Goal: Task Accomplishment & Management: Manage account settings

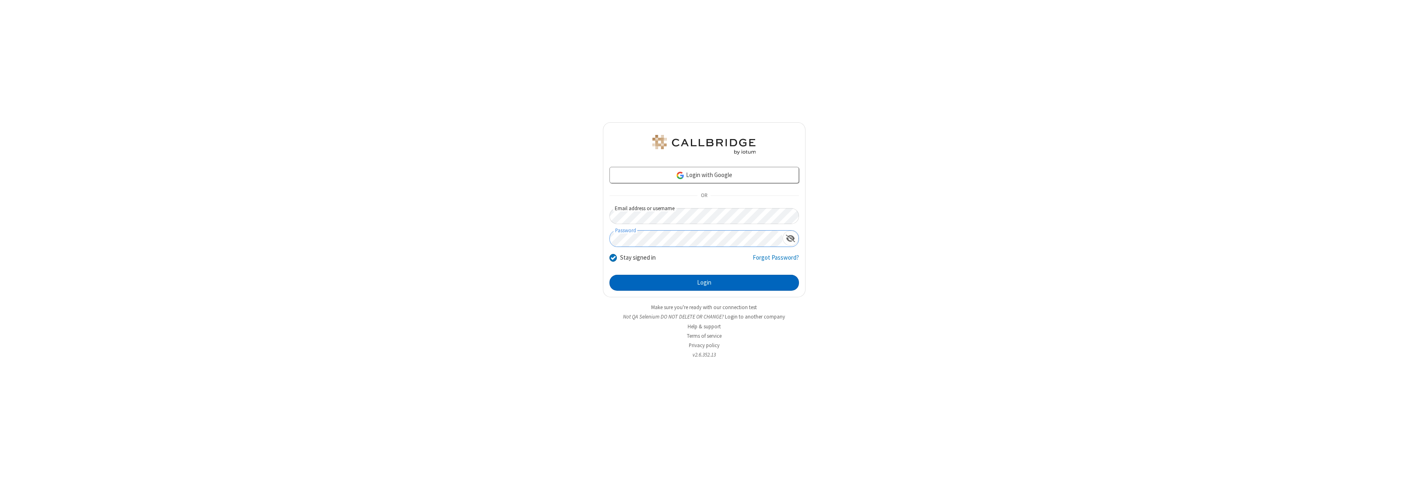
click at [704, 283] on button "Login" at bounding box center [703, 283] width 189 height 16
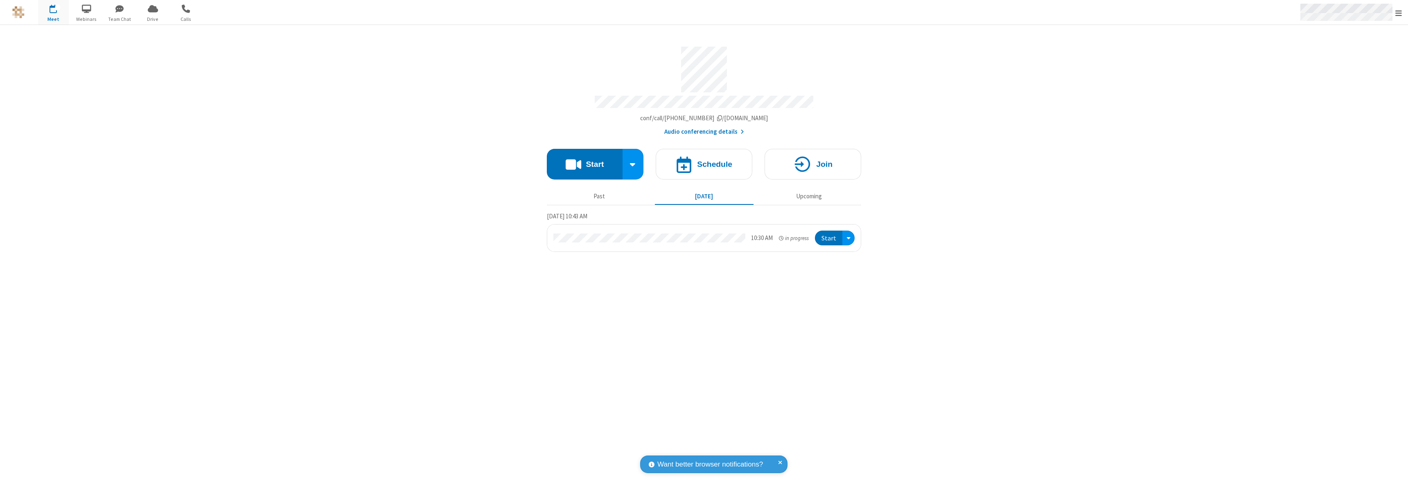
click at [1398, 13] on span "Open menu" at bounding box center [1398, 13] width 7 height 8
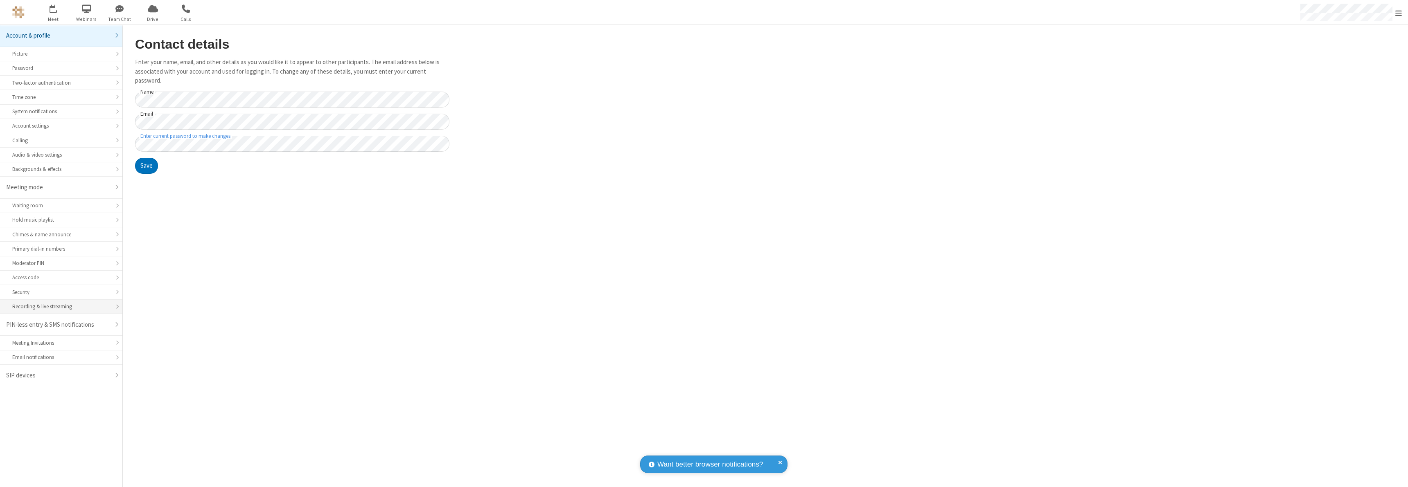
click at [61, 307] on div "Recording & live streaming" at bounding box center [61, 307] width 98 height 8
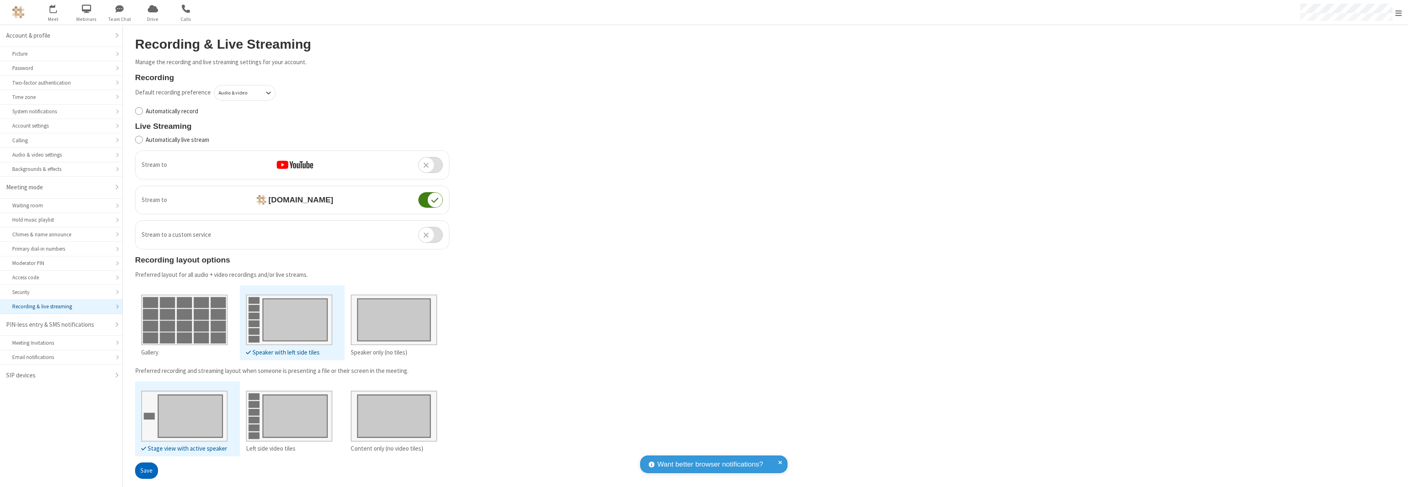
click at [139, 140] on input "Automatically live stream" at bounding box center [139, 139] width 8 height 9
checkbox input "true"
click at [146, 471] on button "Save" at bounding box center [146, 471] width 23 height 16
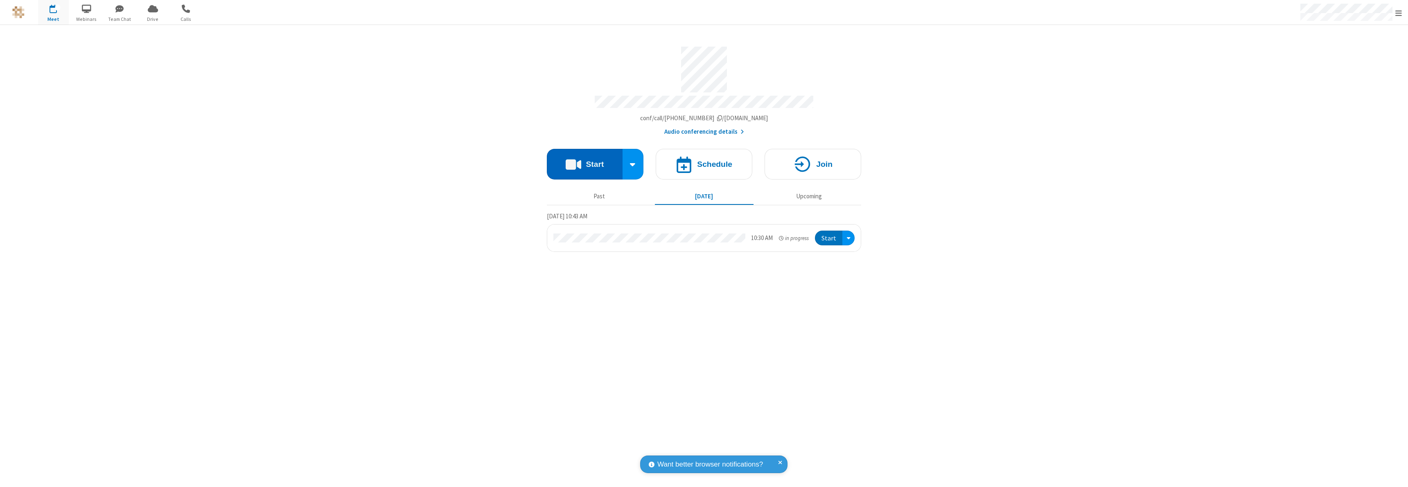
click at [584, 160] on button "Start" at bounding box center [585, 164] width 76 height 31
